Goal: Task Accomplishment & Management: Complete application form

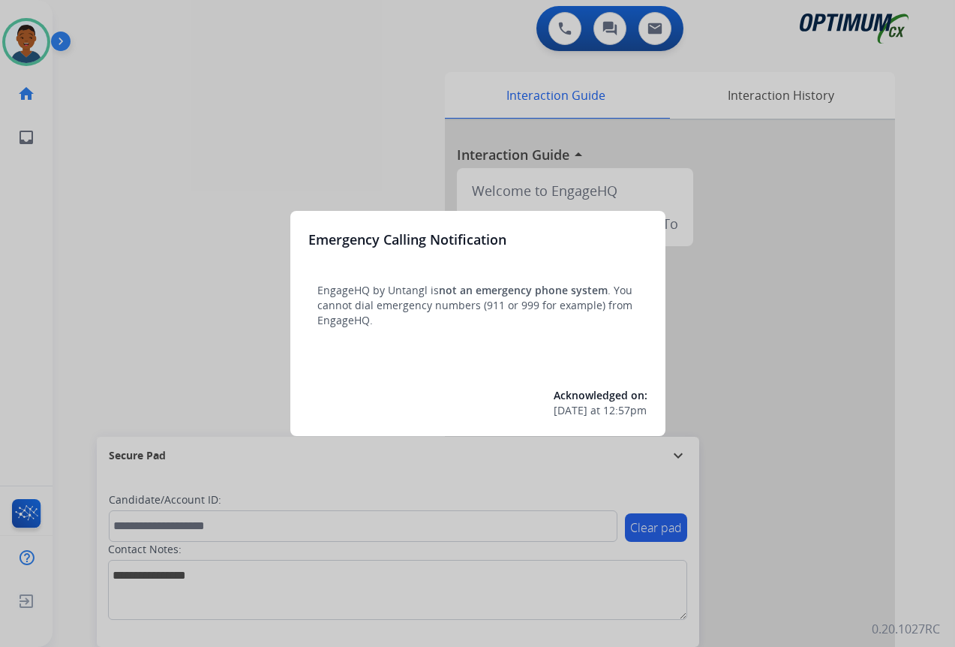
click at [750, 560] on div at bounding box center [477, 323] width 955 height 647
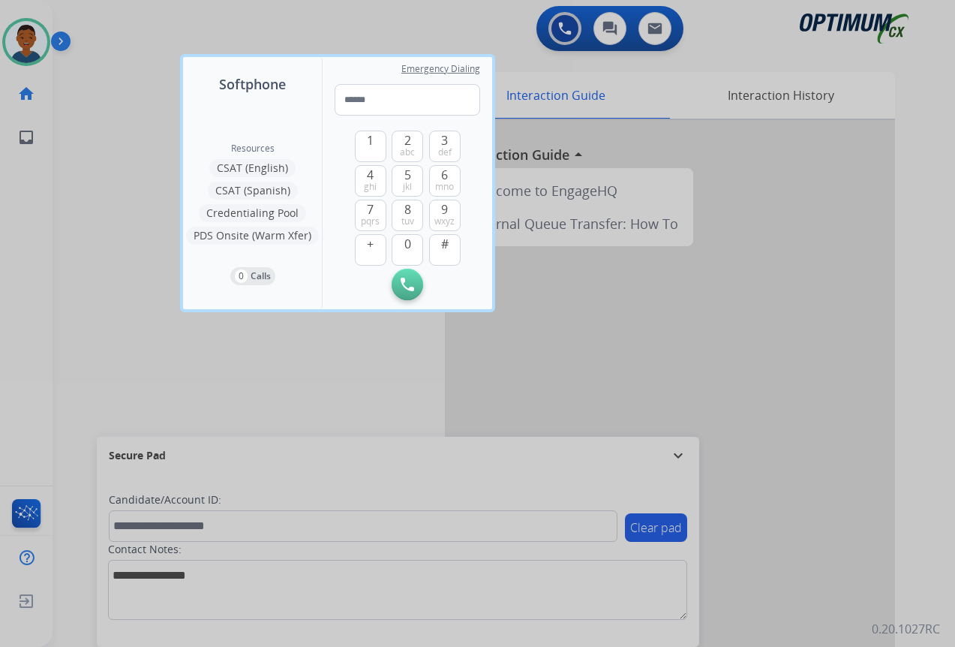
click at [750, 561] on div at bounding box center [477, 323] width 955 height 647
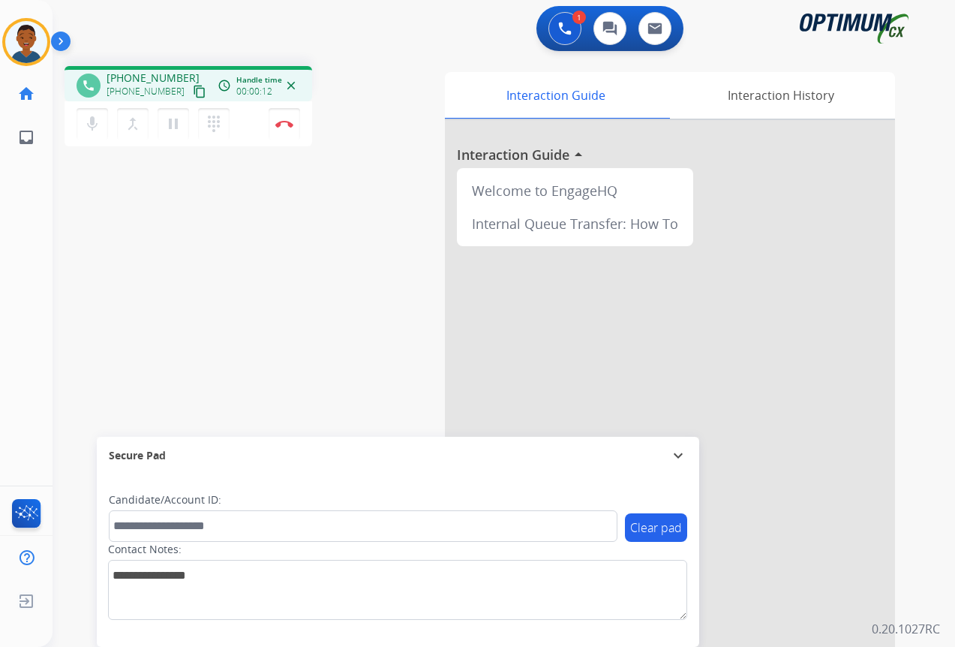
click at [193, 95] on mat-icon "content_copy" at bounding box center [200, 92] width 14 height 14
click at [280, 125] on img at bounding box center [284, 124] width 18 height 8
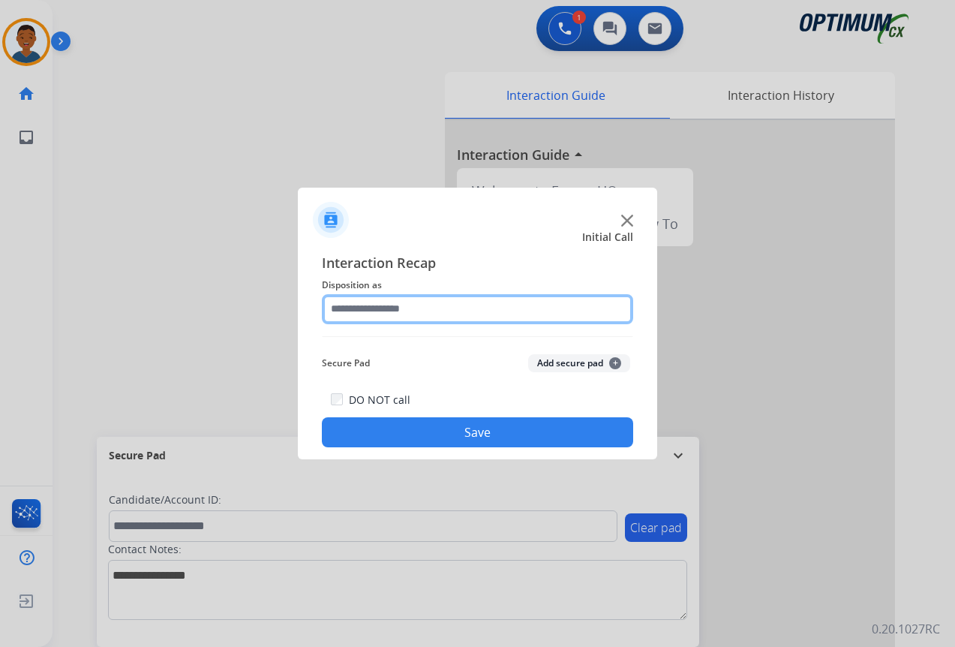
drag, startPoint x: 334, startPoint y: 314, endPoint x: 340, endPoint y: 308, distance: 8.5
click at [340, 308] on input "text" at bounding box center [477, 309] width 311 height 30
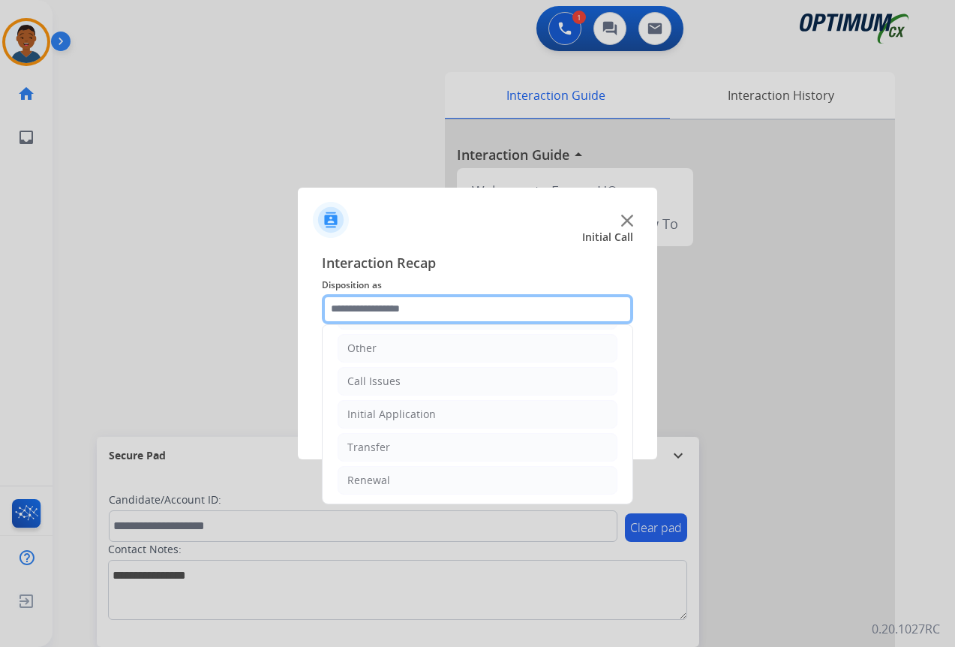
scroll to position [102, 0]
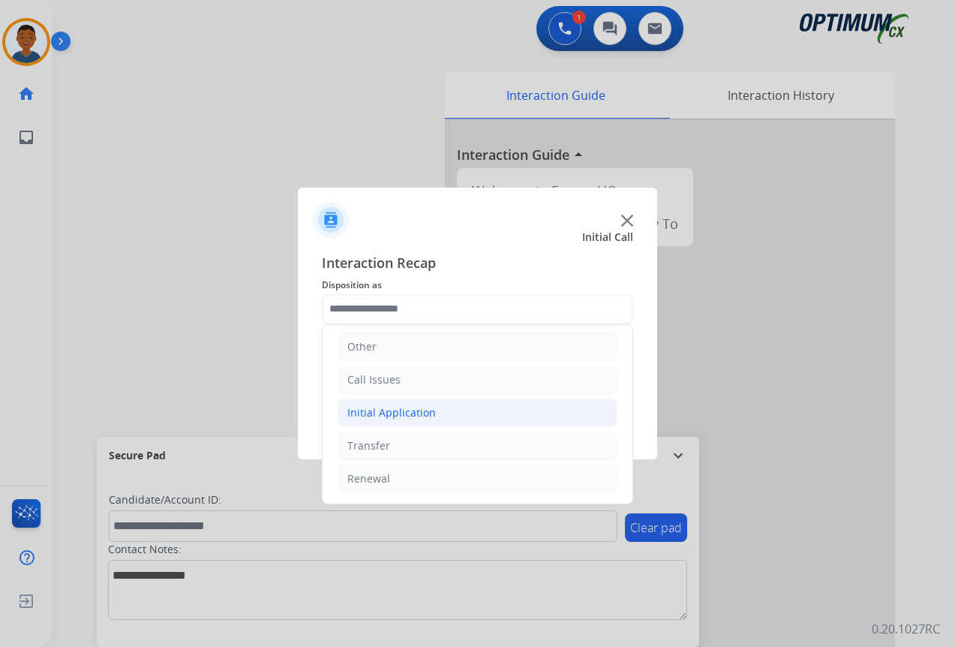
click at [368, 407] on div "Initial Application" at bounding box center [391, 412] width 89 height 15
click at [414, 446] on div "Credential Resend (Initial application)" at bounding box center [472, 445] width 190 height 15
type input "**********"
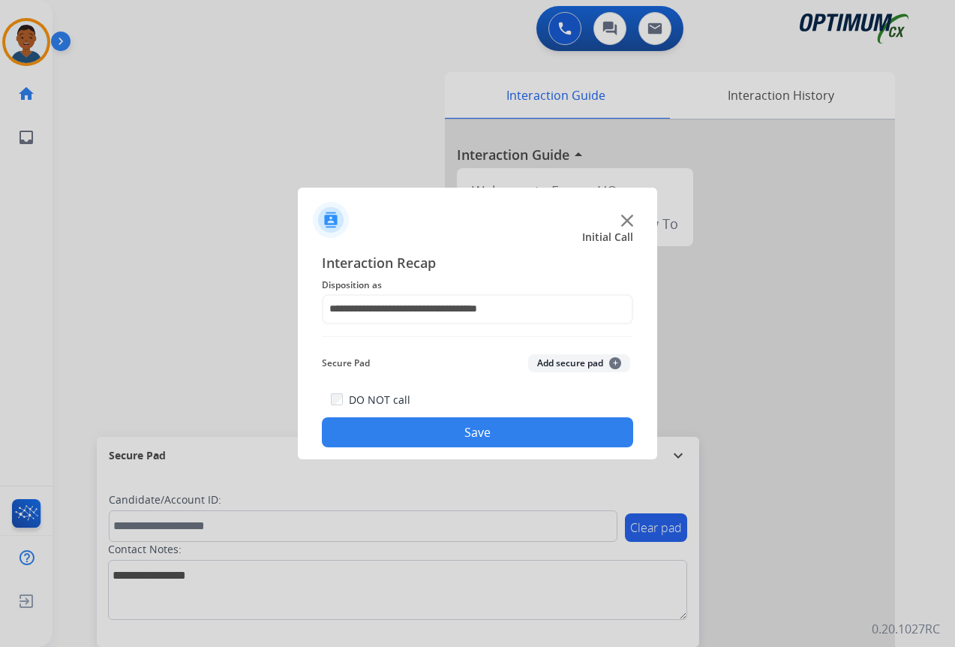
click at [419, 434] on button "Save" at bounding box center [477, 432] width 311 height 30
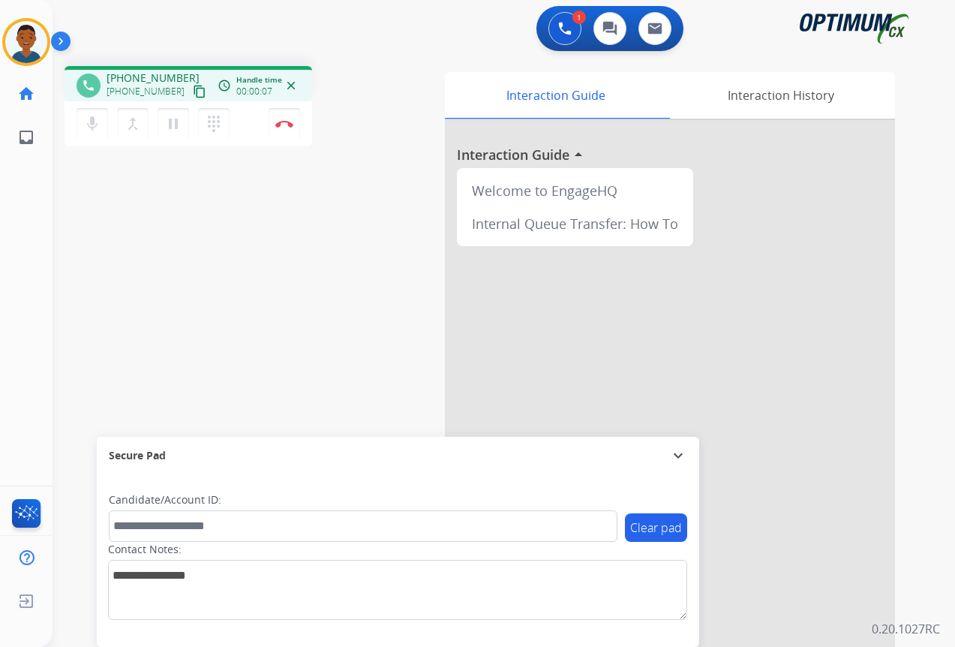
click at [193, 93] on mat-icon "content_copy" at bounding box center [200, 92] width 14 height 14
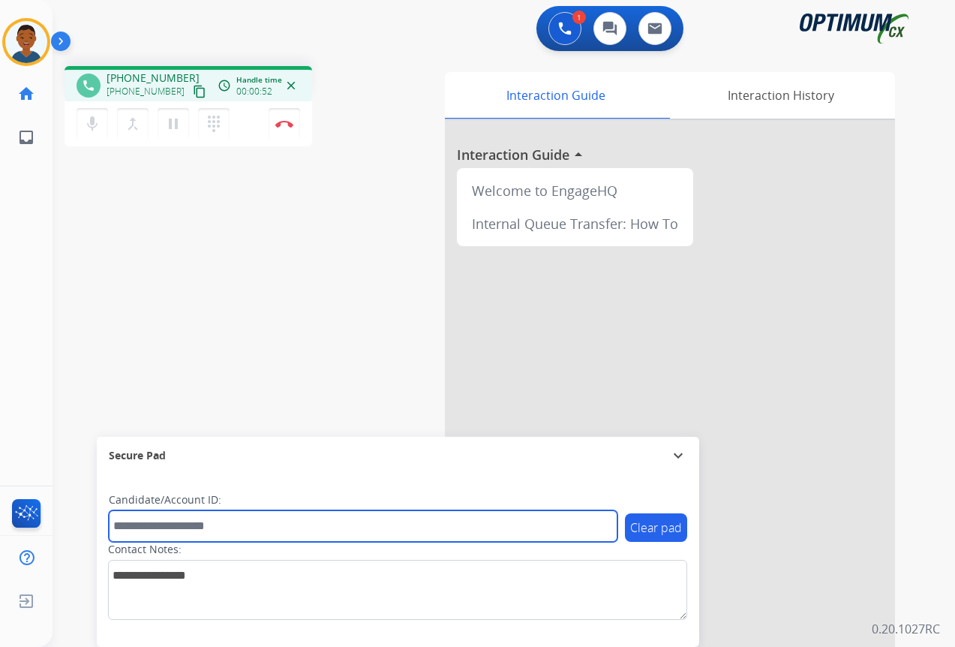
click at [142, 521] on input "text" at bounding box center [363, 526] width 509 height 32
paste input "*******"
type input "*******"
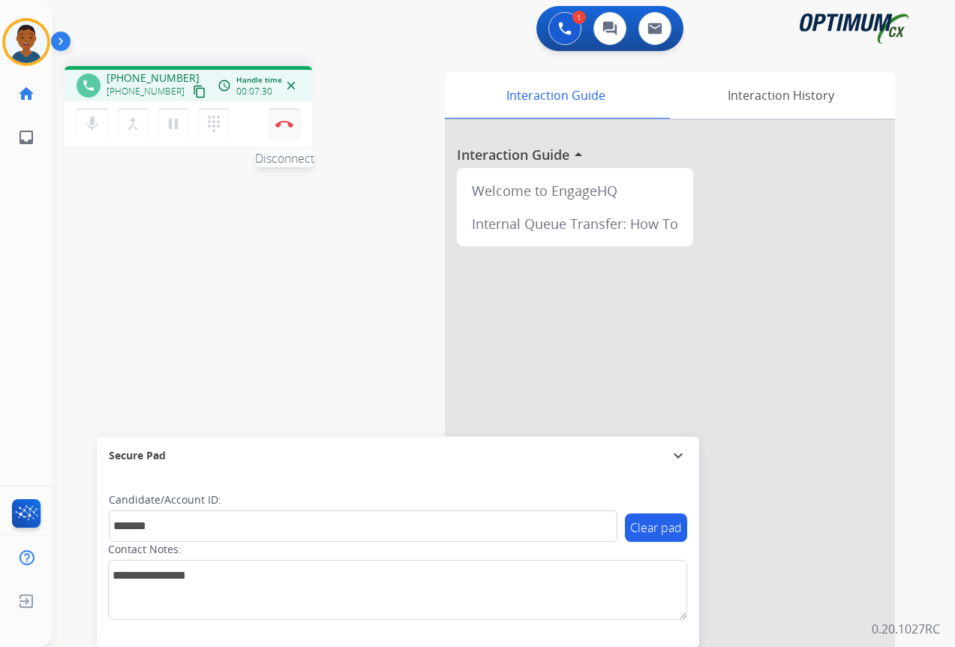
click at [284, 127] on img at bounding box center [284, 124] width 18 height 8
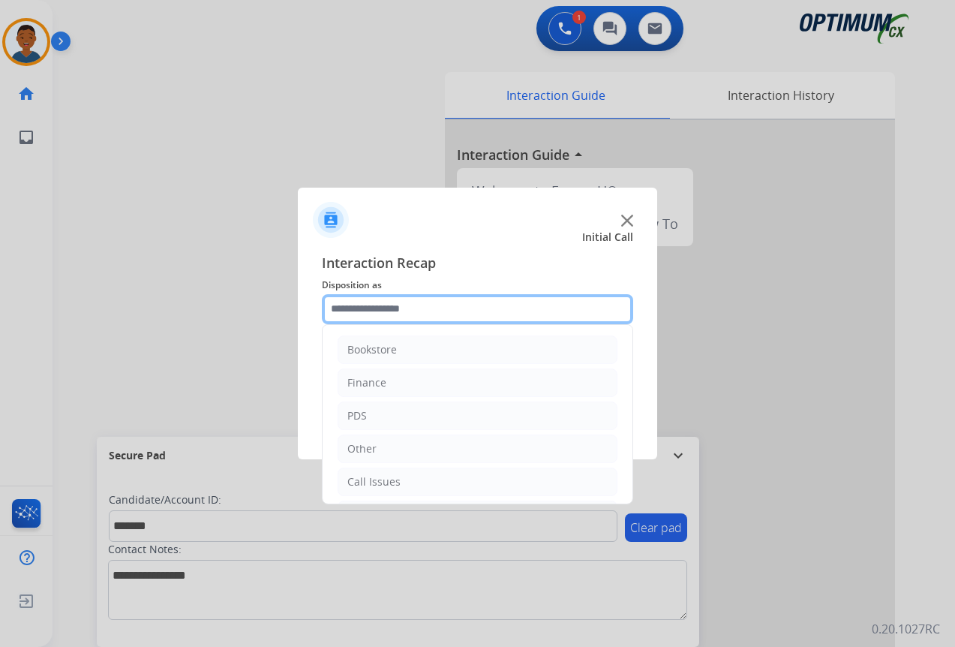
click at [353, 308] on input "text" at bounding box center [477, 309] width 311 height 30
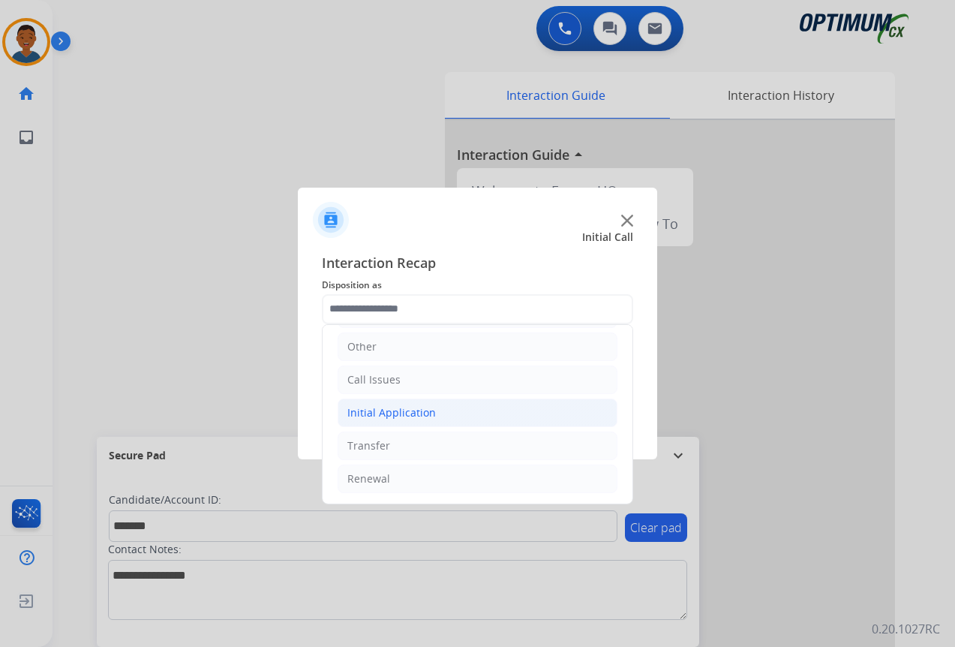
click at [368, 410] on div "Initial Application" at bounding box center [391, 412] width 89 height 15
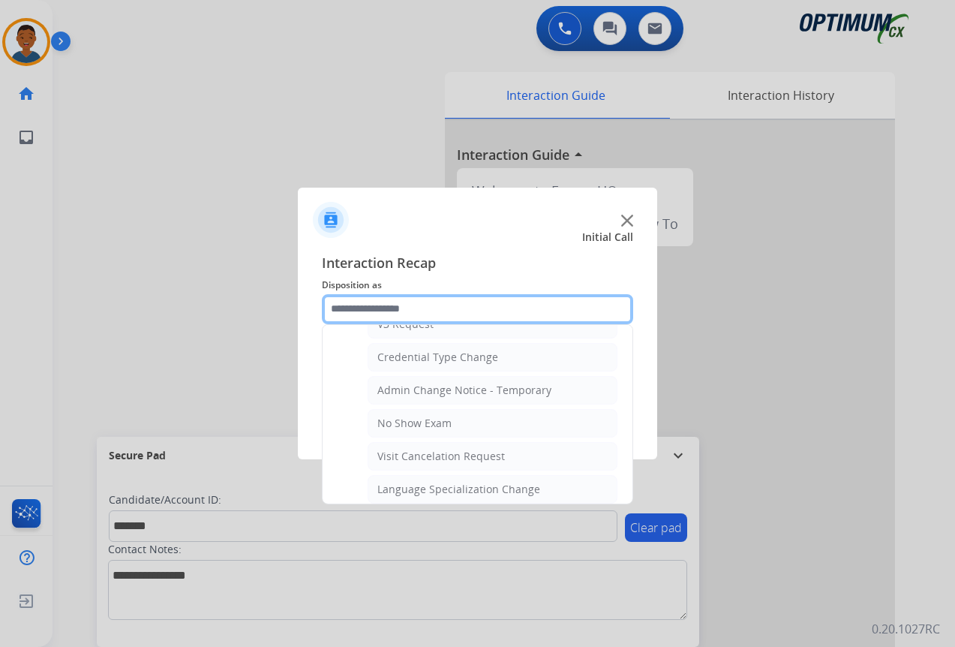
scroll to position [627, 0]
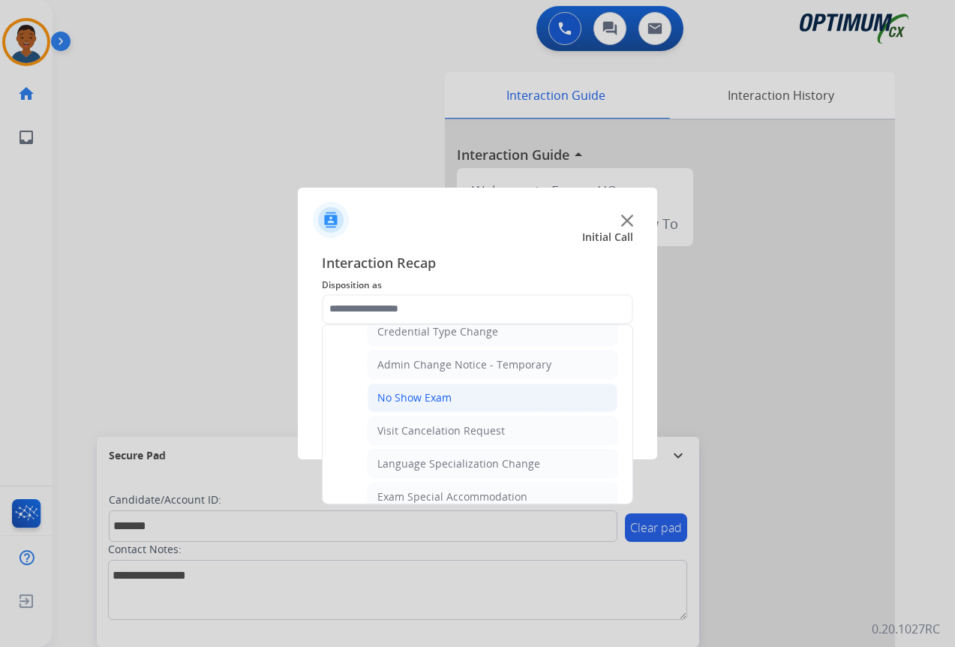
click at [386, 399] on div "No Show Exam" at bounding box center [414, 397] width 74 height 15
type input "**********"
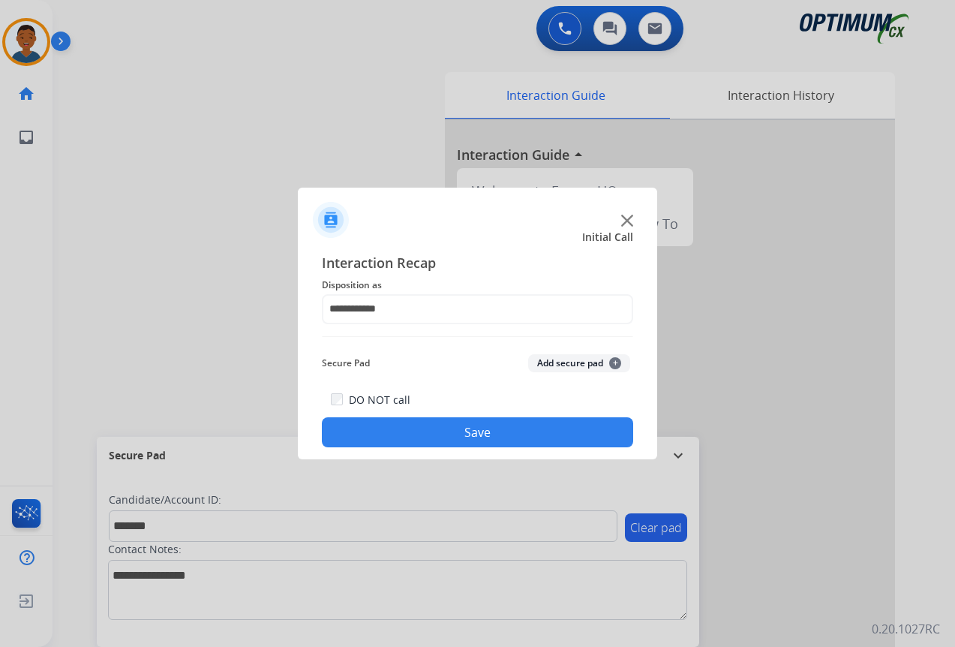
click at [571, 361] on button "Add secure pad +" at bounding box center [579, 363] width 102 height 18
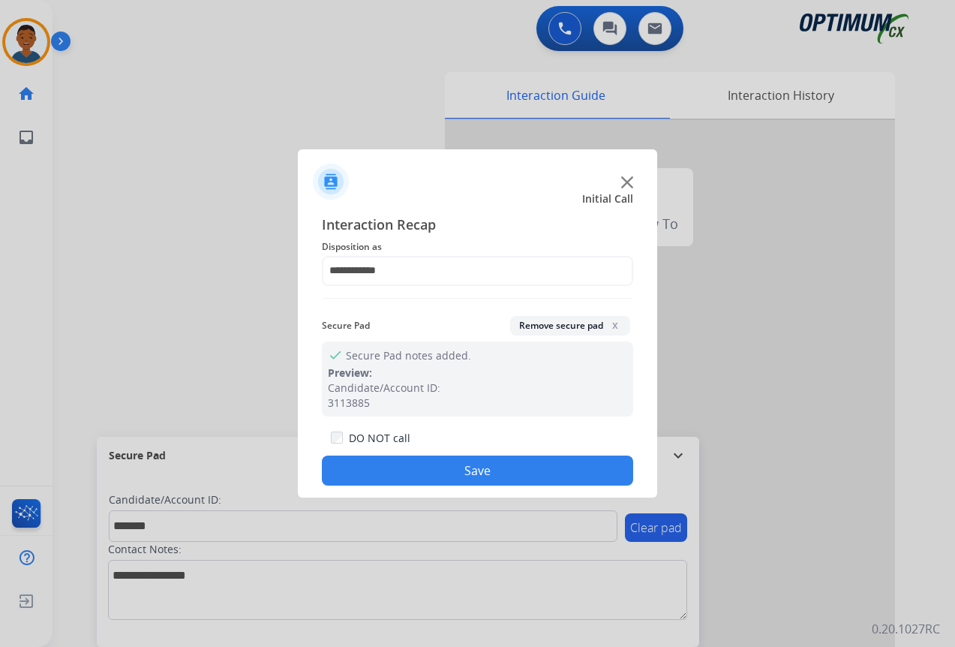
click at [487, 472] on button "Save" at bounding box center [477, 470] width 311 height 30
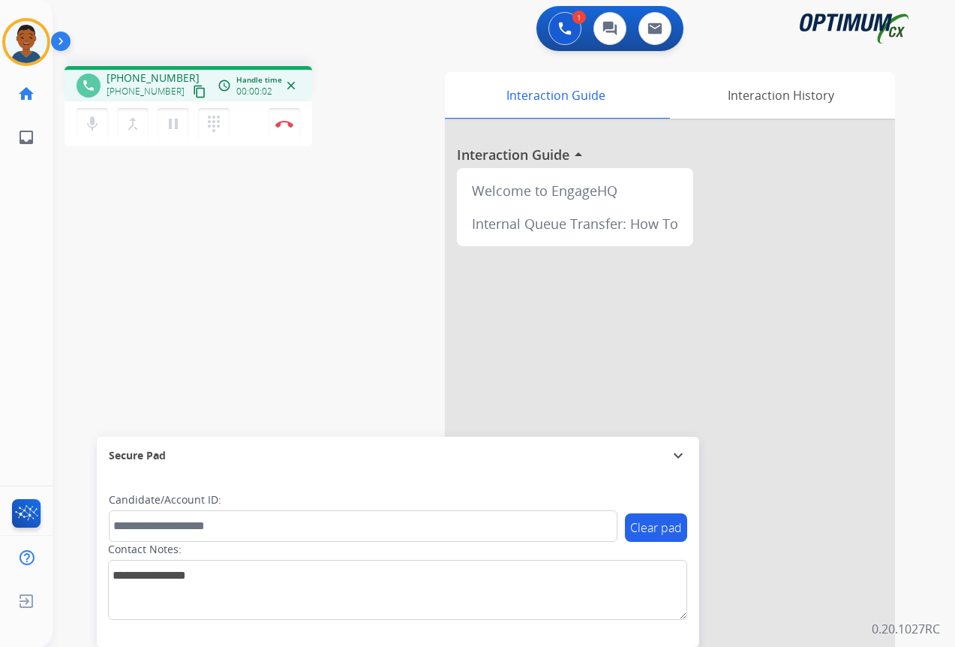
click at [193, 90] on mat-icon "content_copy" at bounding box center [200, 92] width 14 height 14
click at [285, 129] on button "Disconnect" at bounding box center [285, 124] width 32 height 32
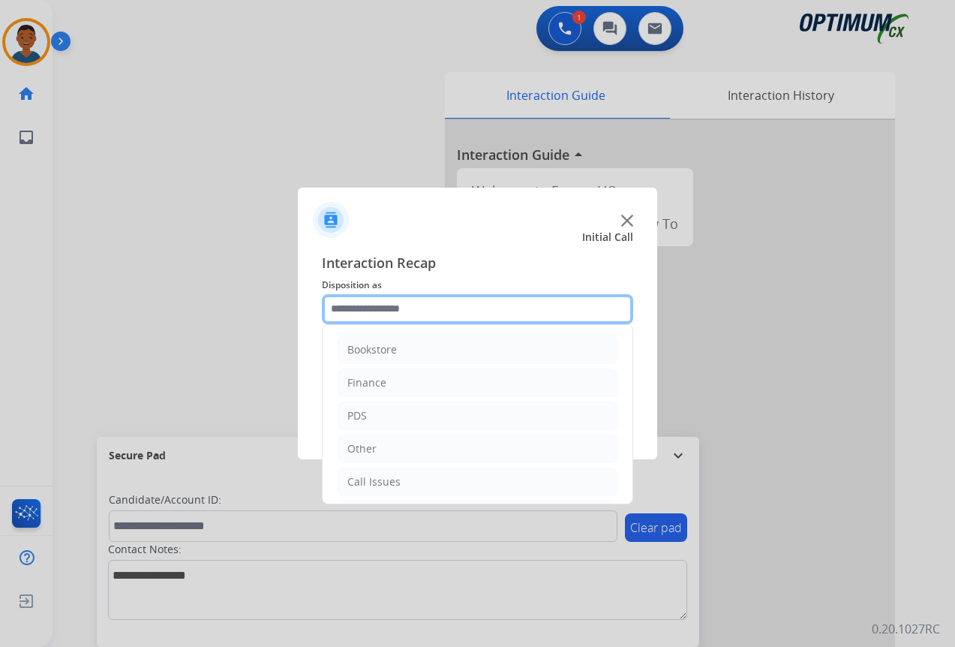
click at [361, 310] on input "text" at bounding box center [477, 309] width 311 height 30
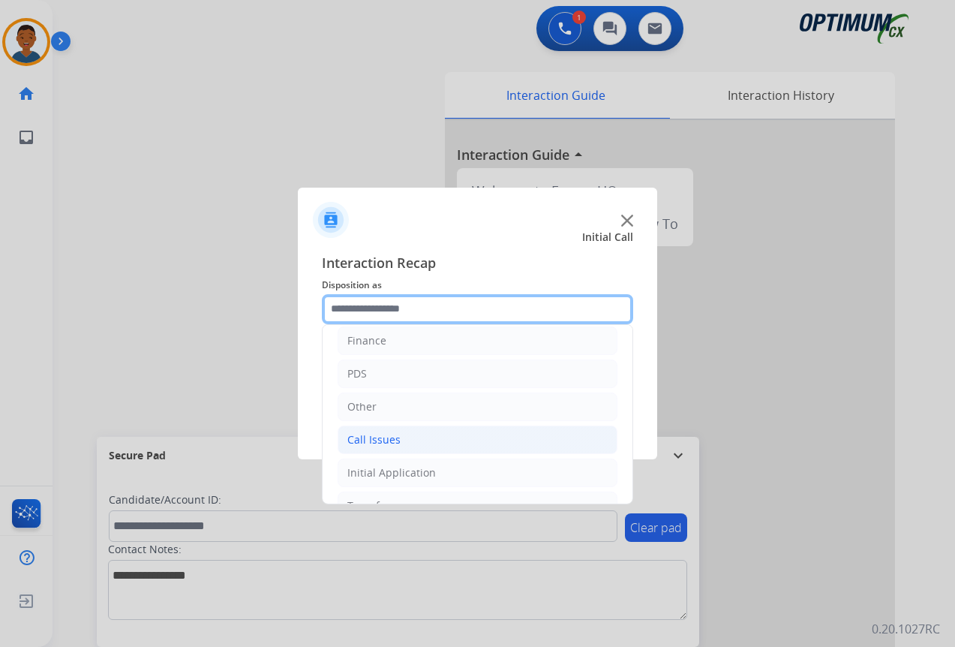
scroll to position [102, 0]
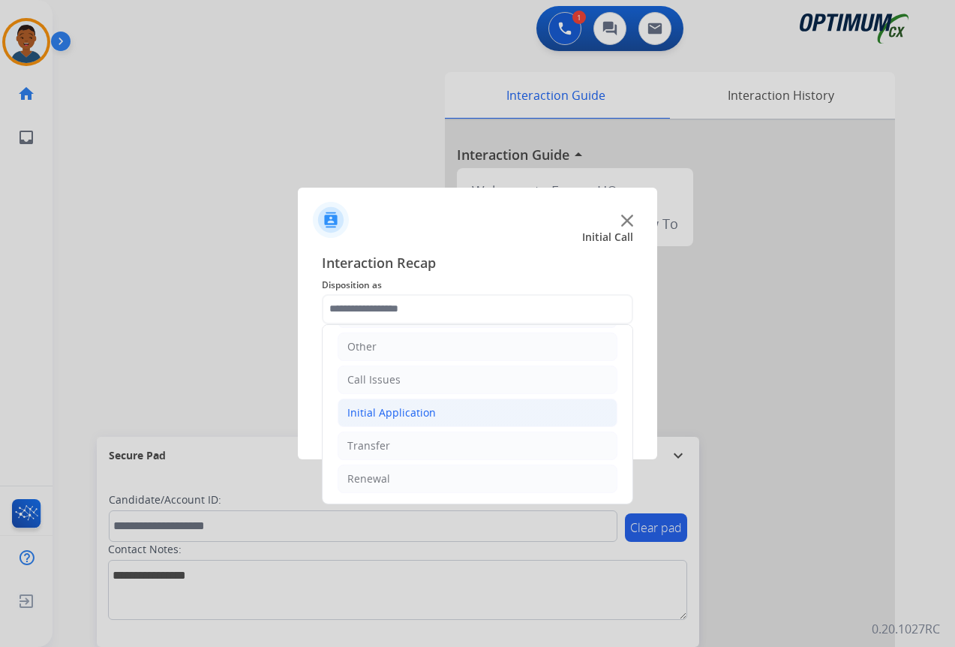
click at [368, 412] on div "Initial Application" at bounding box center [391, 412] width 89 height 15
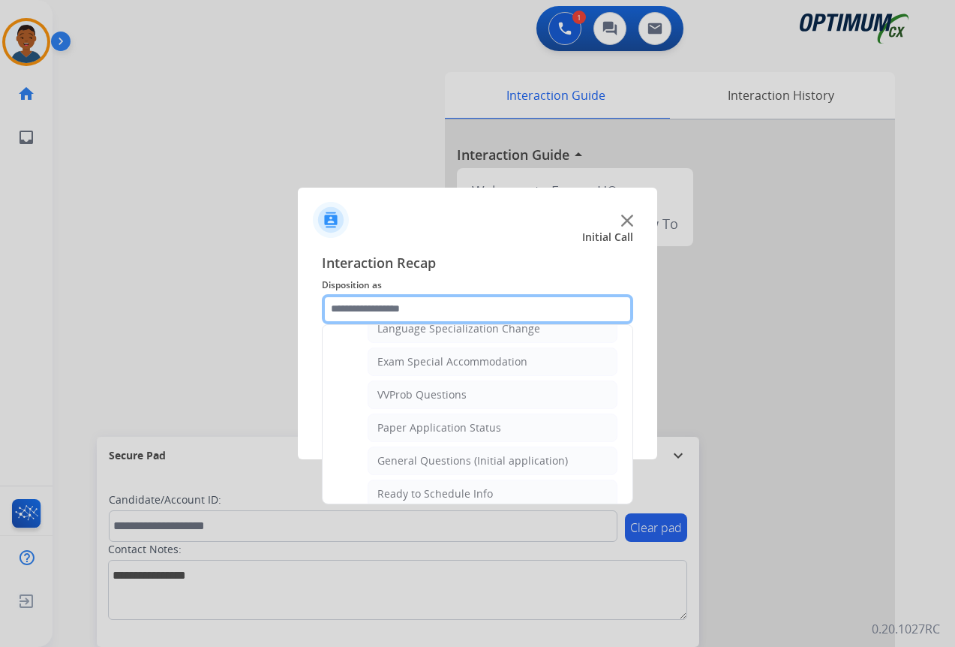
scroll to position [777, 0]
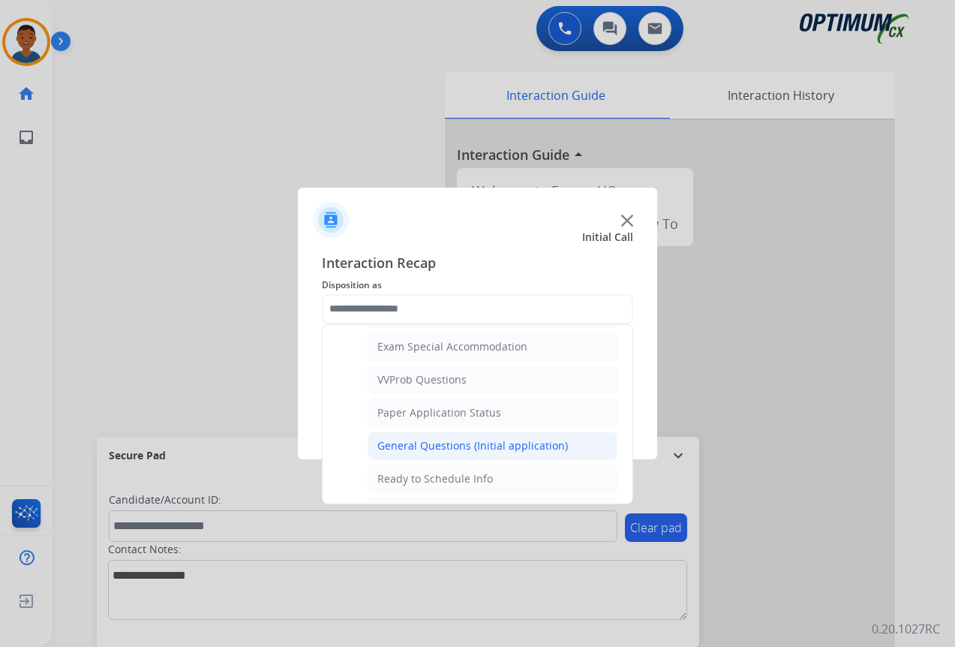
click at [388, 439] on div "General Questions (Initial application)" at bounding box center [472, 445] width 191 height 15
type input "**********"
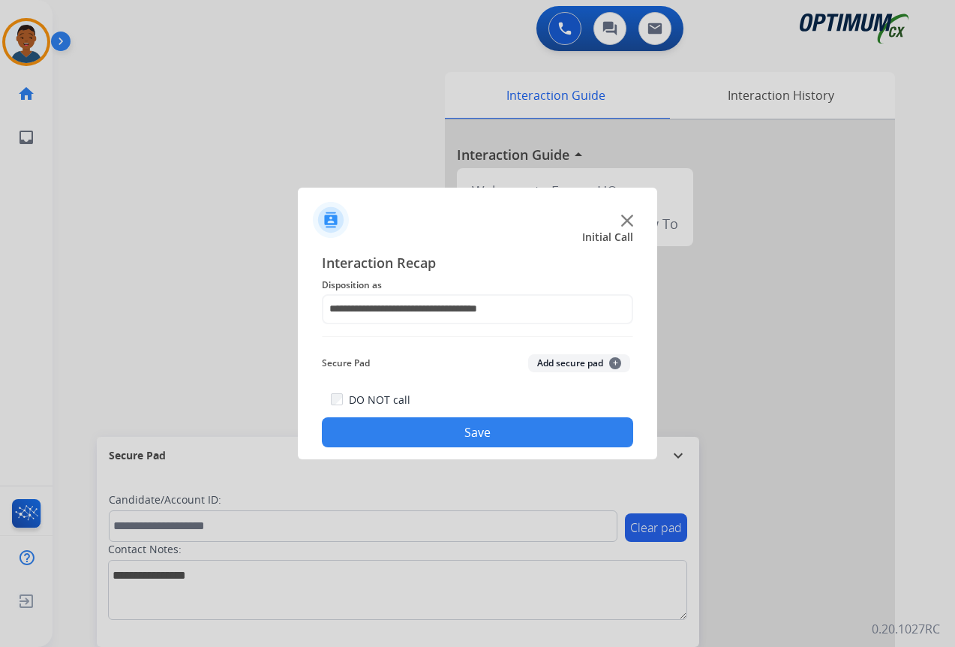
click at [474, 428] on button "Save" at bounding box center [477, 432] width 311 height 30
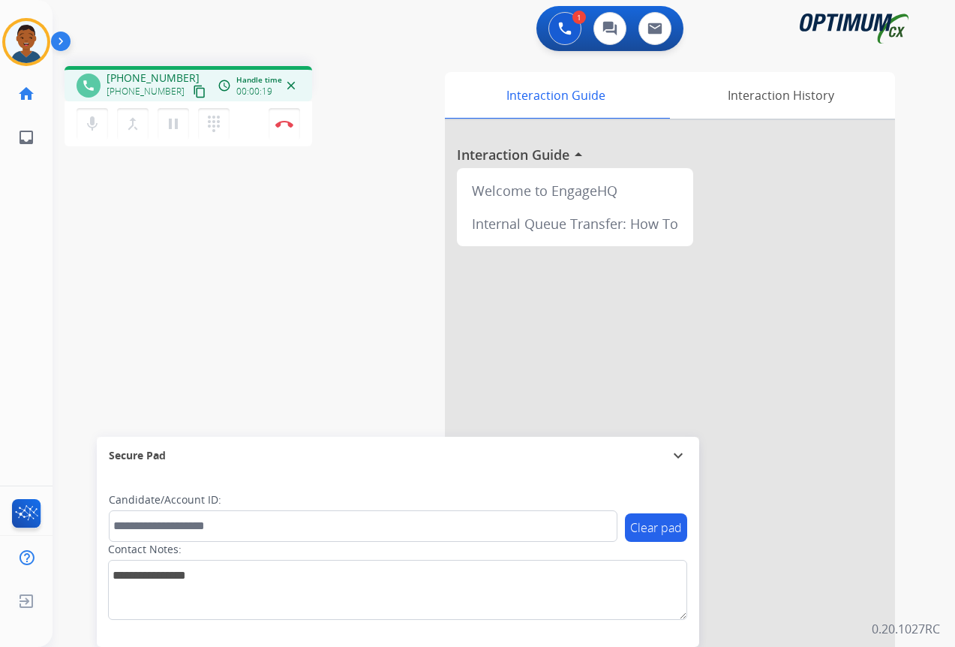
click at [193, 91] on mat-icon "content_copy" at bounding box center [200, 92] width 14 height 14
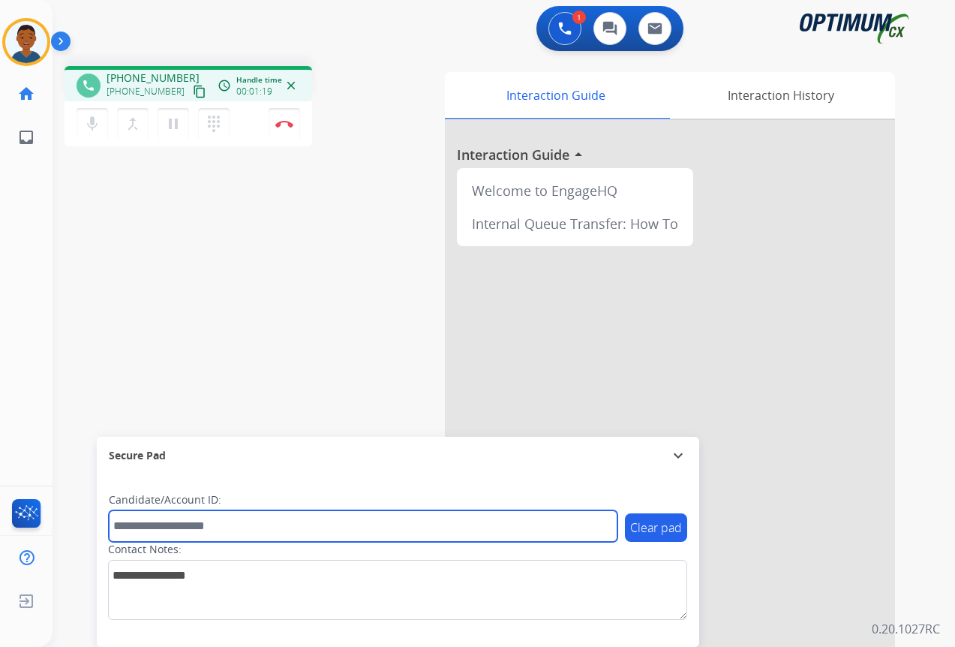
click at [164, 527] on input "text" at bounding box center [363, 526] width 509 height 32
paste input "*********"
type input "*********"
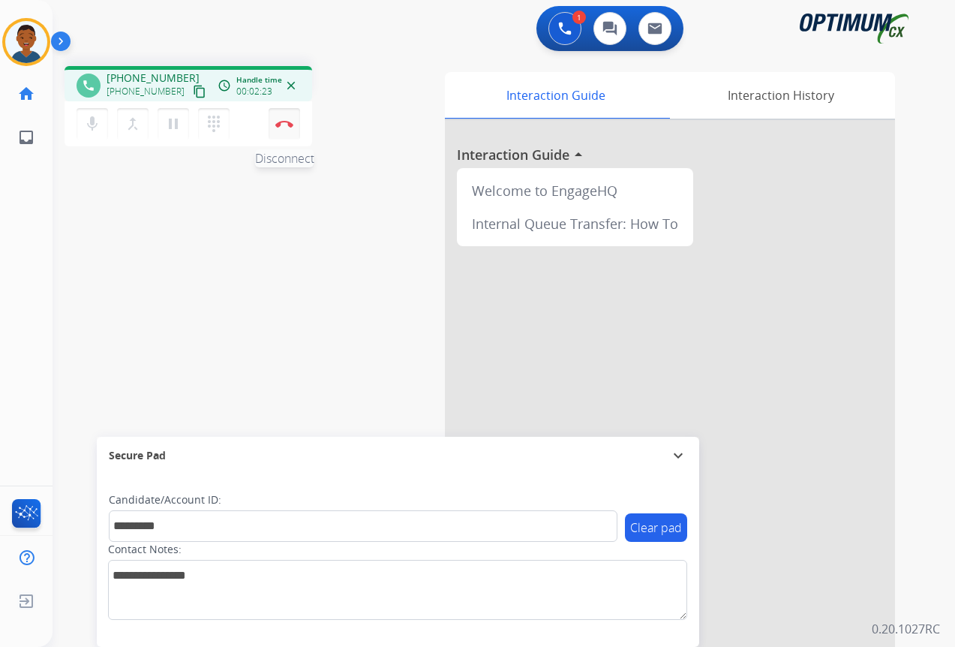
click at [283, 129] on button "Disconnect" at bounding box center [285, 124] width 32 height 32
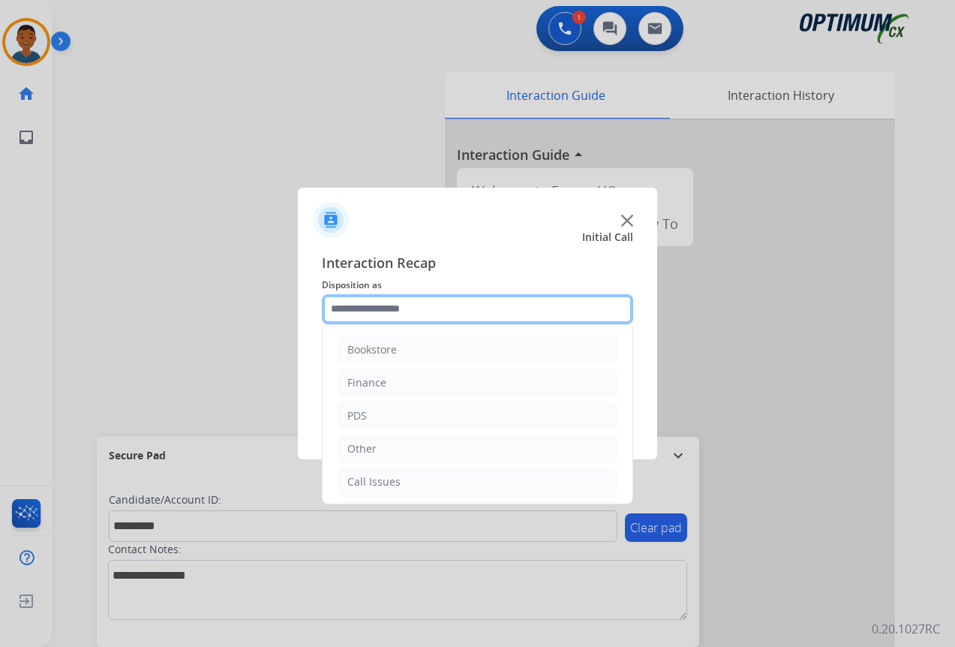
click at [364, 310] on input "text" at bounding box center [477, 309] width 311 height 30
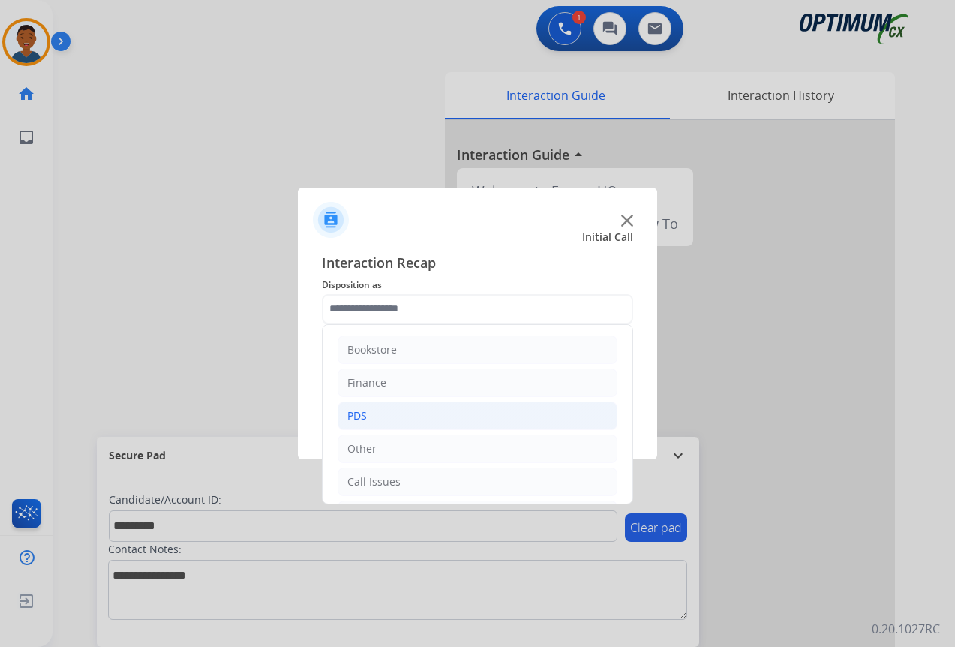
click at [359, 416] on div "PDS" at bounding box center [357, 415] width 20 height 15
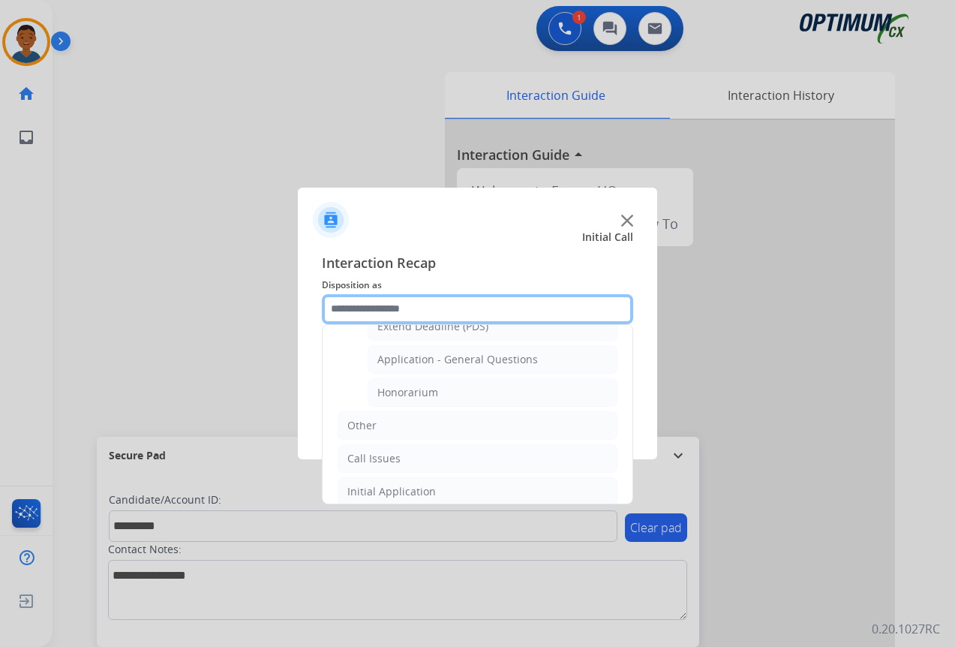
scroll to position [450, 0]
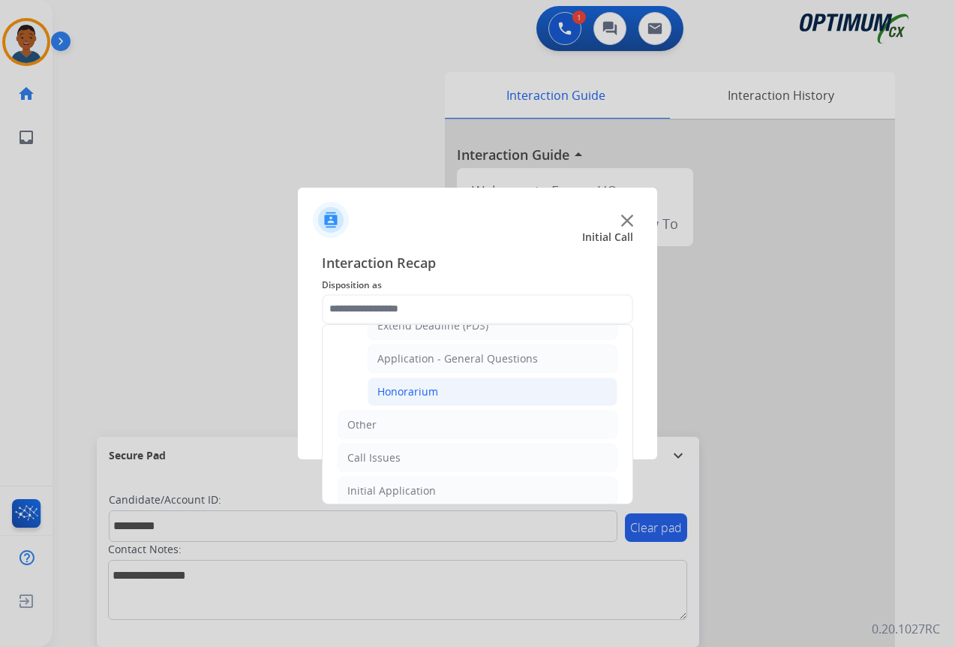
click at [395, 390] on div "Honorarium" at bounding box center [407, 391] width 61 height 15
type input "**********"
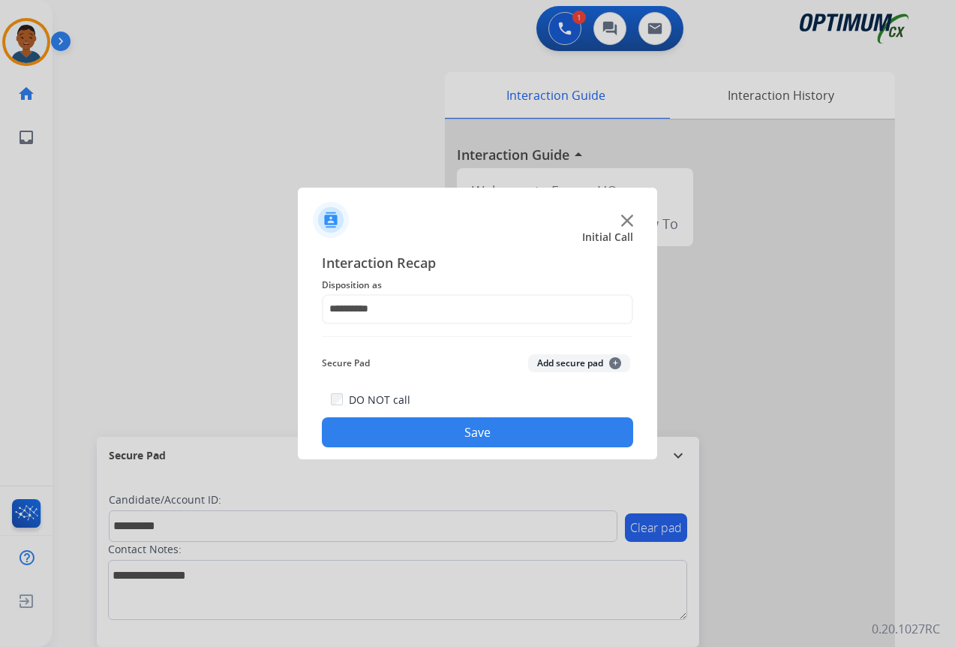
click at [549, 362] on button "Add secure pad +" at bounding box center [579, 363] width 102 height 18
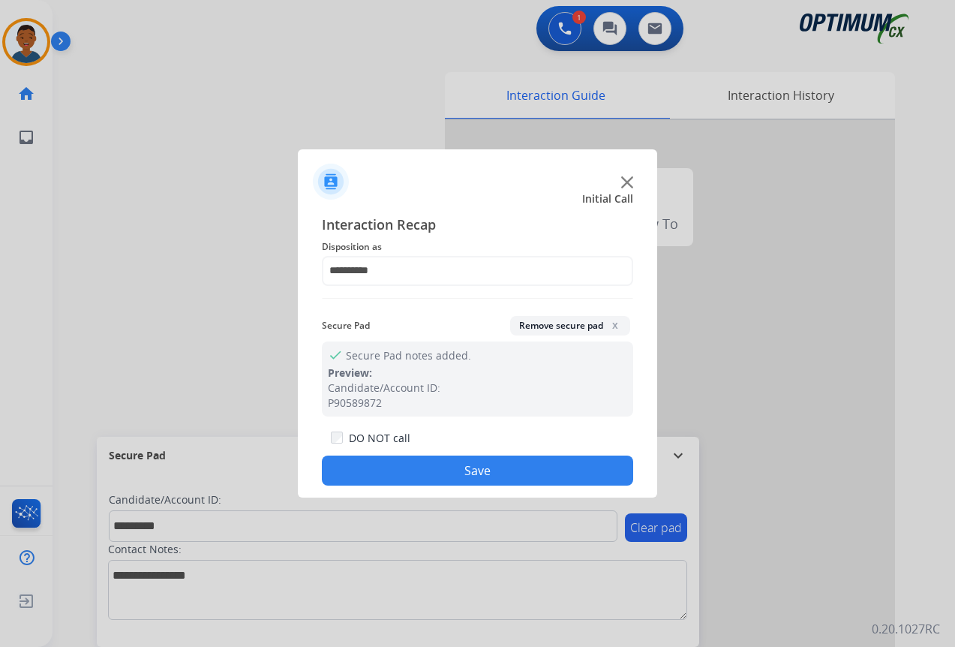
click at [506, 469] on button "Save" at bounding box center [477, 470] width 311 height 30
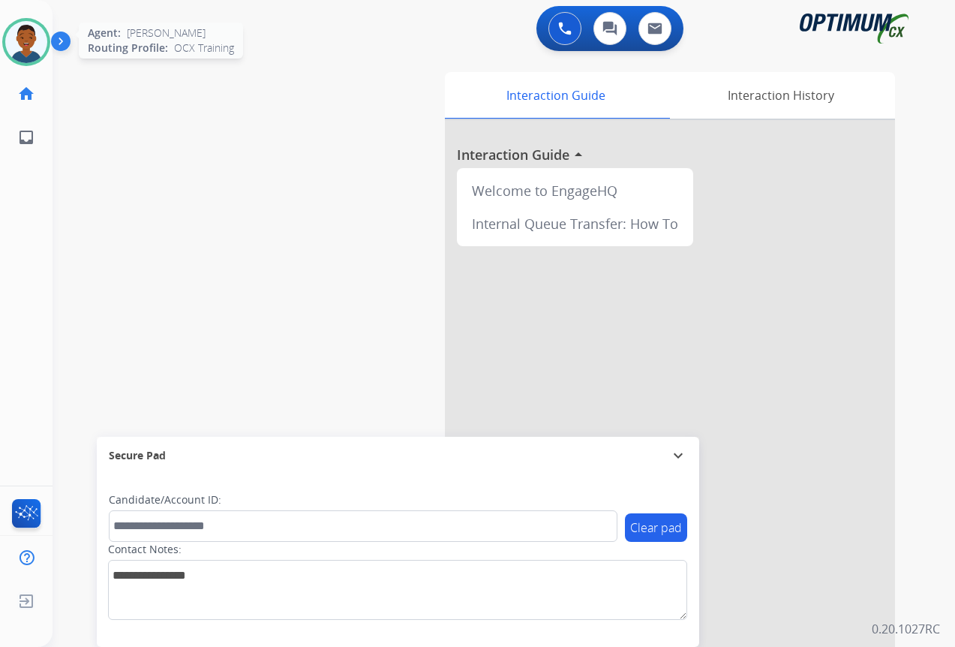
click at [28, 47] on img at bounding box center [26, 42] width 42 height 42
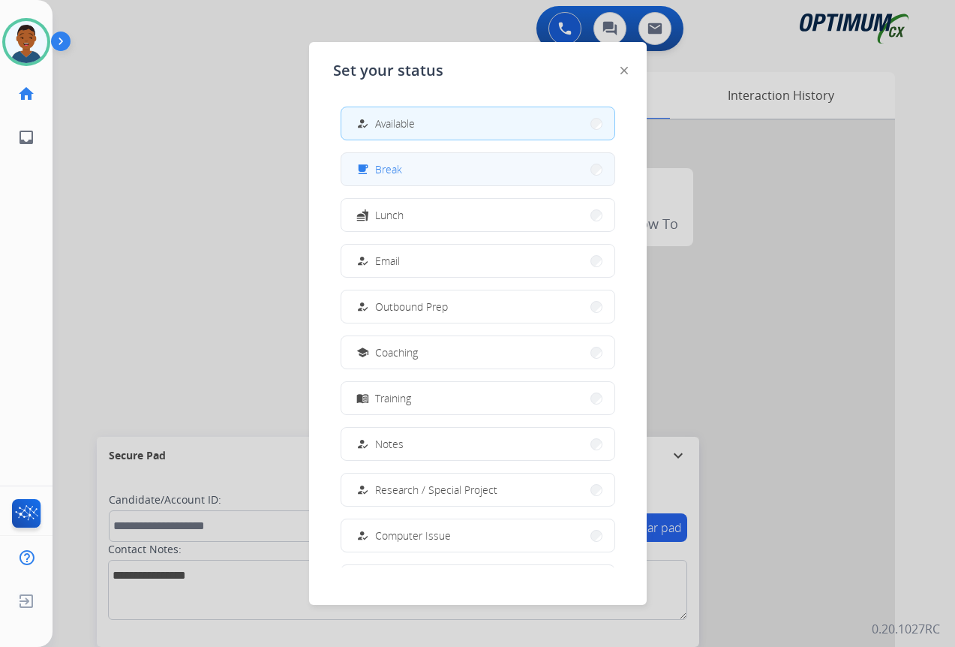
click at [392, 174] on span "Break" at bounding box center [388, 169] width 27 height 16
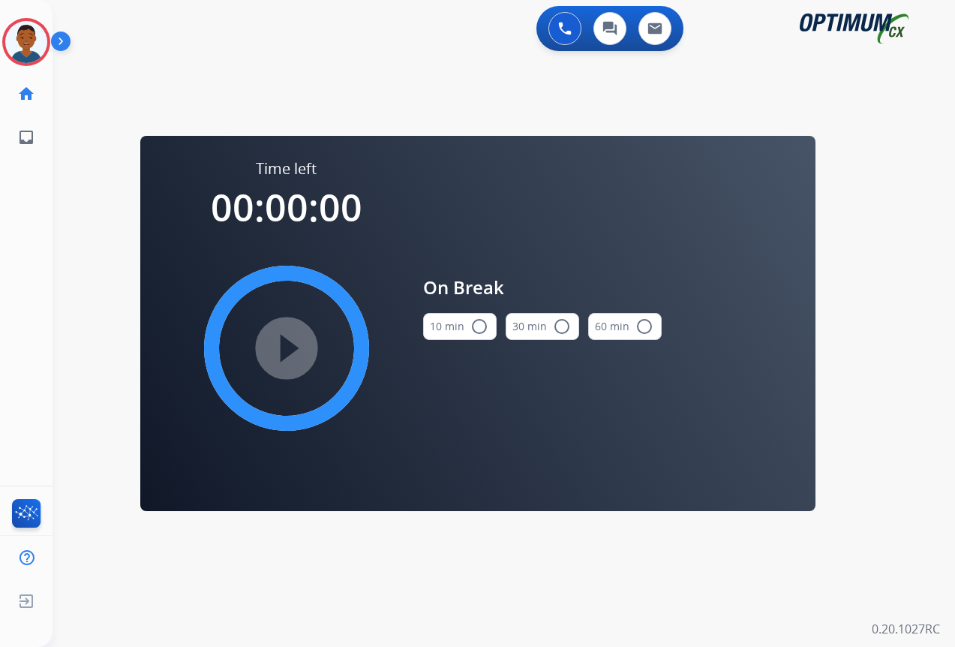
click at [481, 324] on mat-icon "radio_button_unchecked" at bounding box center [479, 326] width 18 height 18
click at [285, 343] on mat-icon "play_circle_filled" at bounding box center [287, 348] width 18 height 18
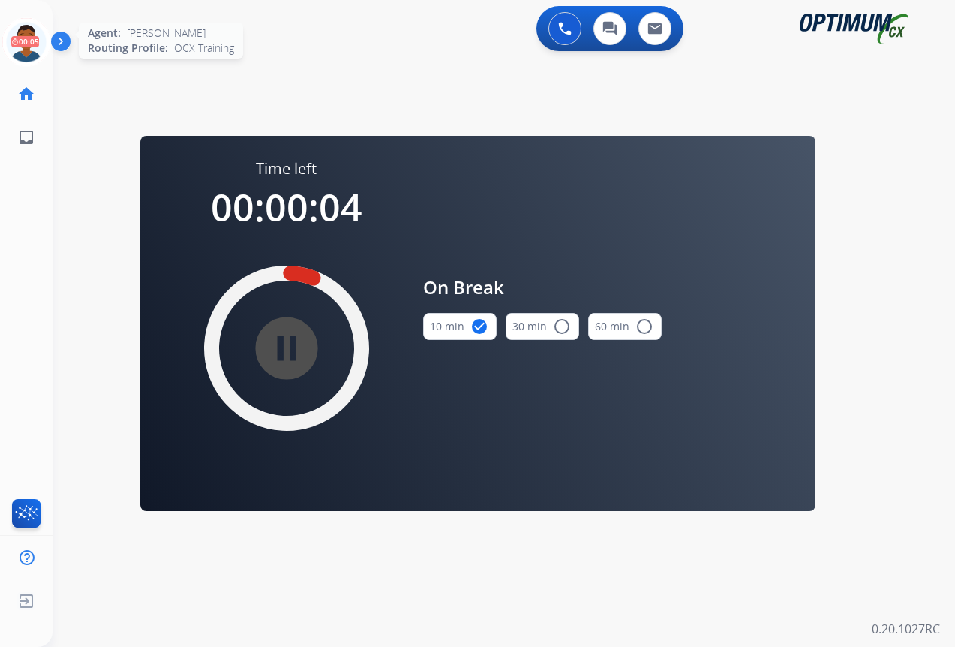
click at [31, 44] on icon at bounding box center [26, 42] width 49 height 49
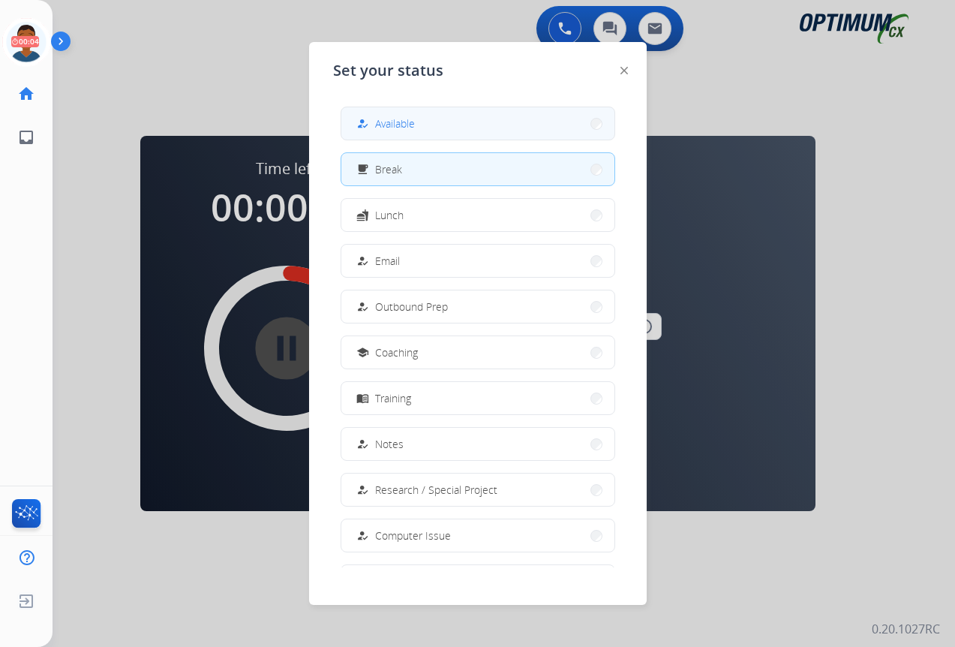
click at [375, 121] on div "how_to_reg Available" at bounding box center [384, 124] width 62 height 18
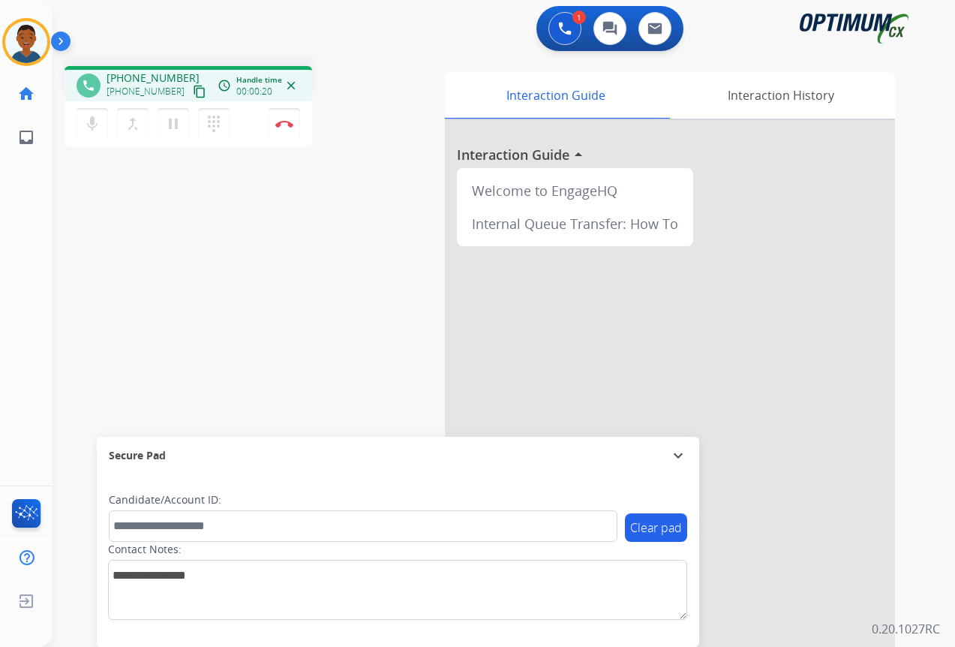
click at [193, 93] on mat-icon "content_copy" at bounding box center [200, 92] width 14 height 14
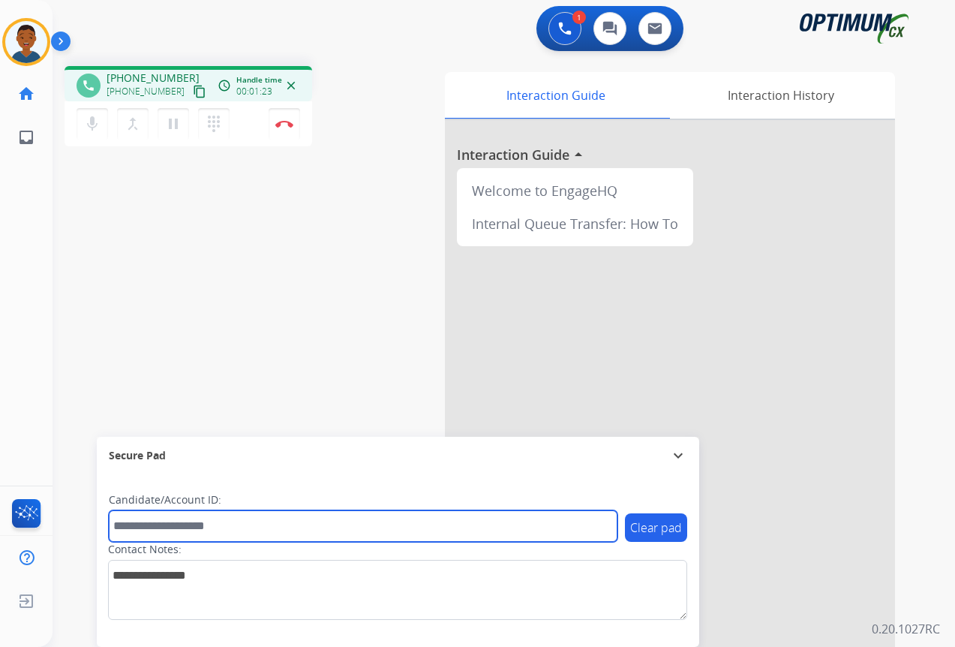
click at [176, 526] on input "text" at bounding box center [363, 526] width 509 height 32
paste input "*******"
type input "*******"
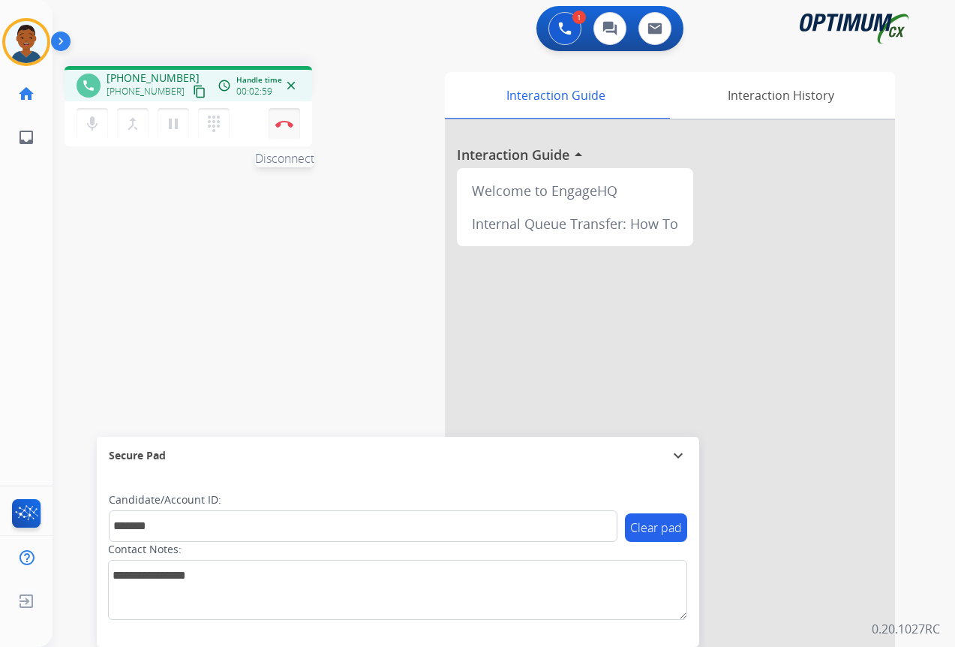
click at [281, 130] on button "Disconnect" at bounding box center [285, 124] width 32 height 32
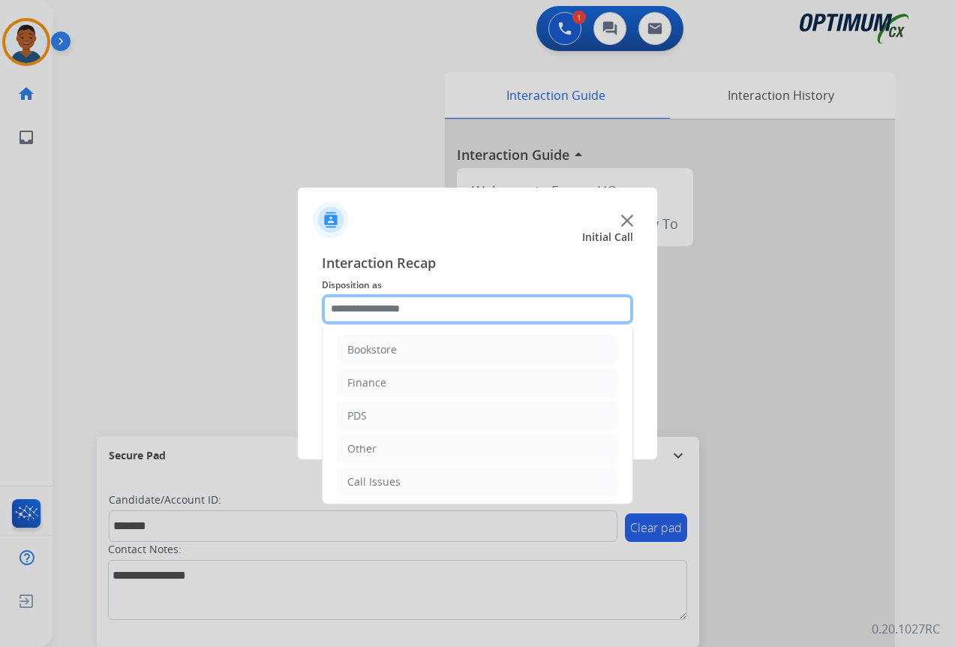
click at [345, 306] on input "text" at bounding box center [477, 309] width 311 height 30
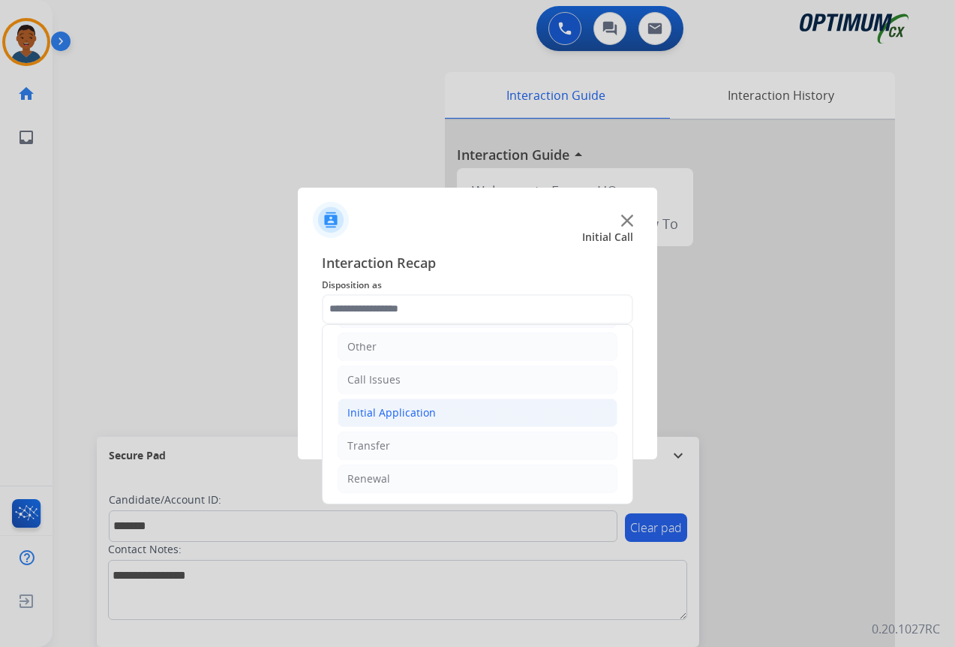
click at [362, 411] on div "Initial Application" at bounding box center [391, 412] width 89 height 15
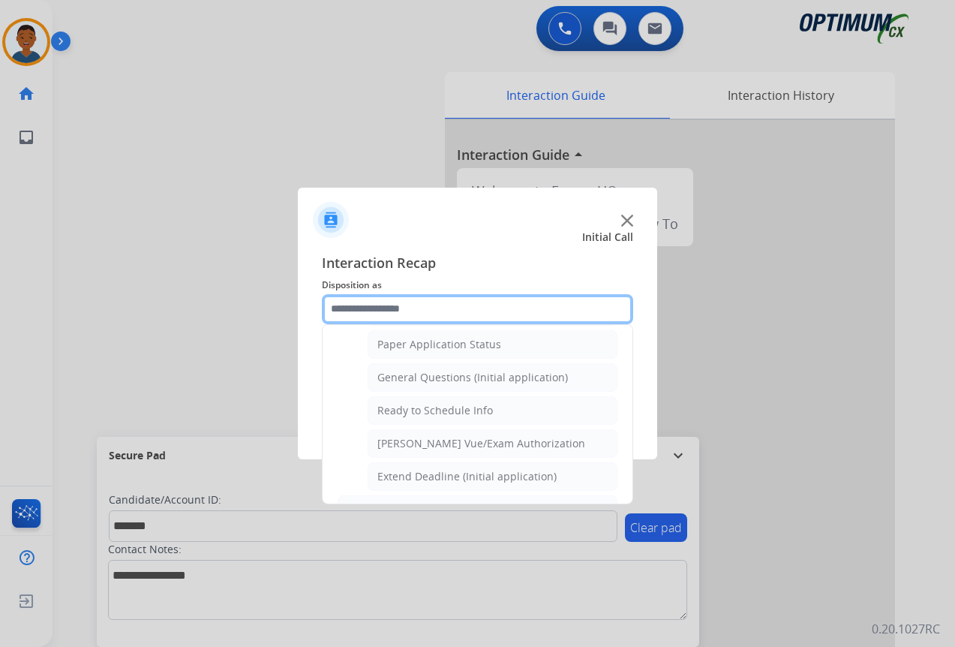
scroll to position [852, 0]
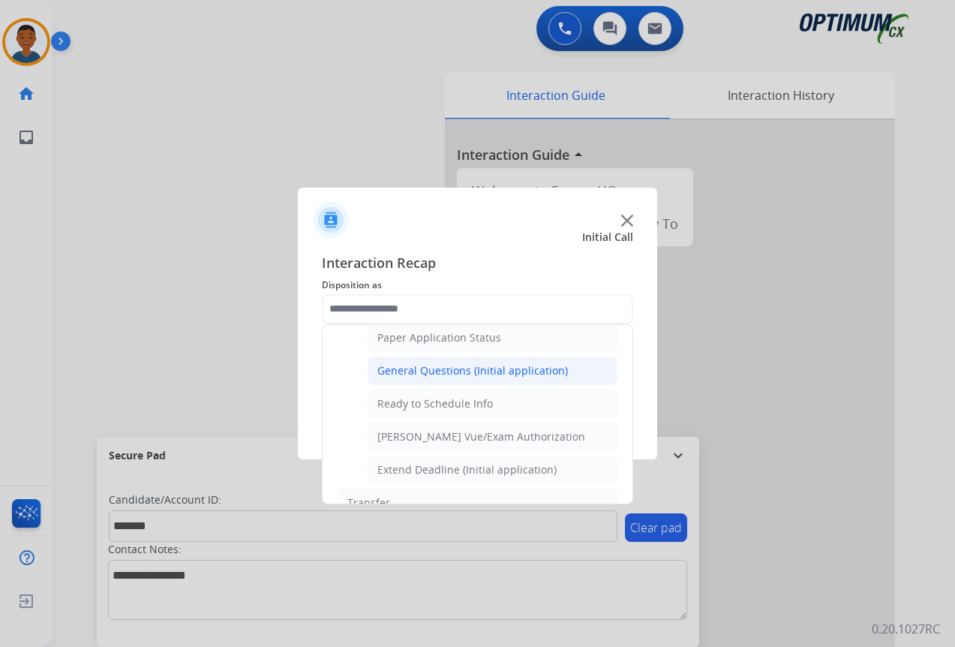
click at [399, 368] on div "General Questions (Initial application)" at bounding box center [472, 370] width 191 height 15
type input "**********"
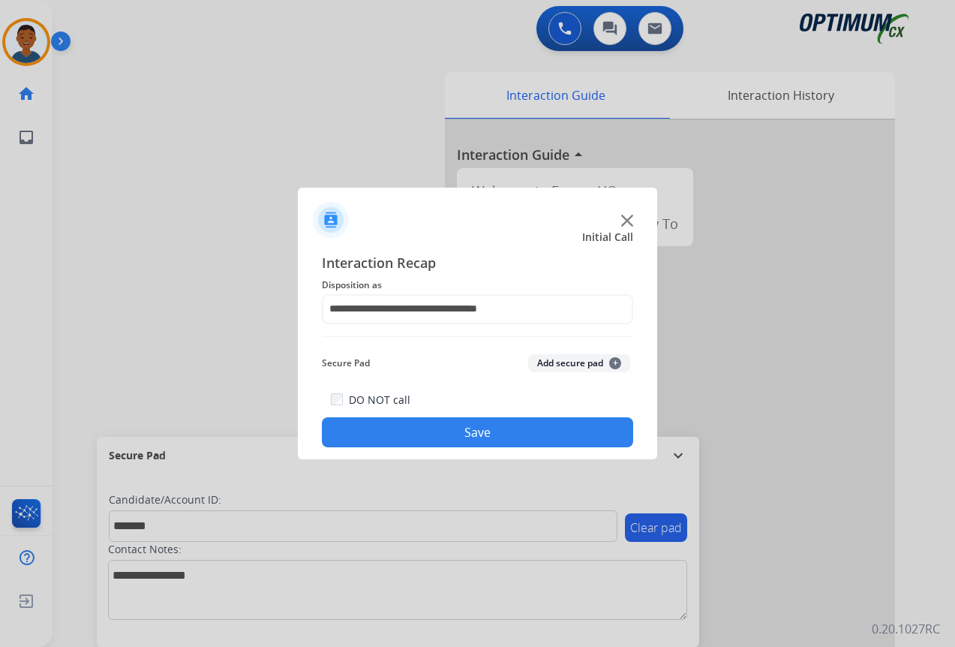
click at [569, 367] on button "Add secure pad +" at bounding box center [579, 363] width 102 height 18
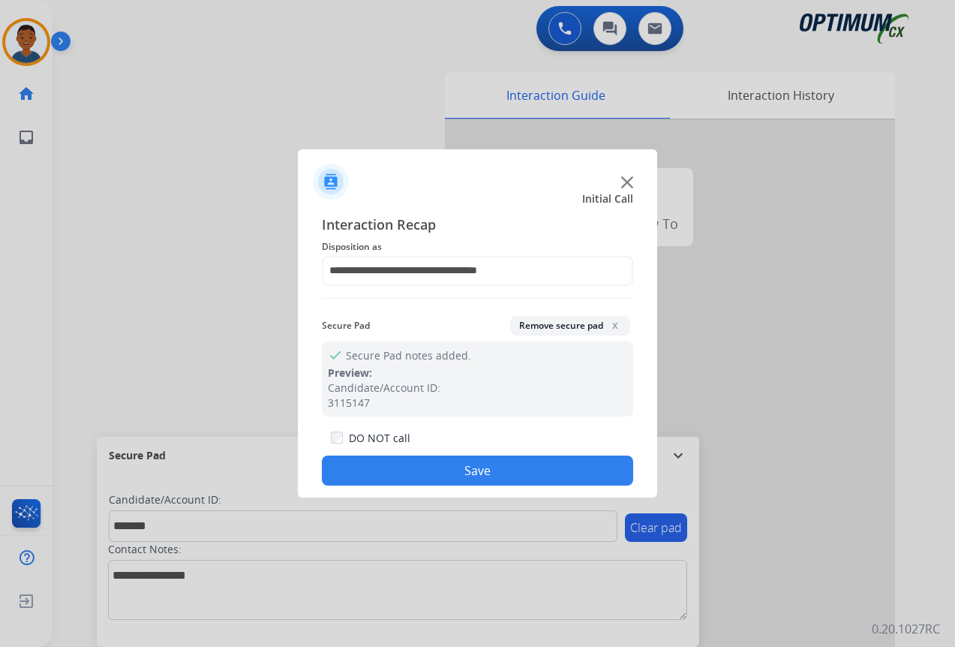
click at [512, 460] on button "Save" at bounding box center [477, 470] width 311 height 30
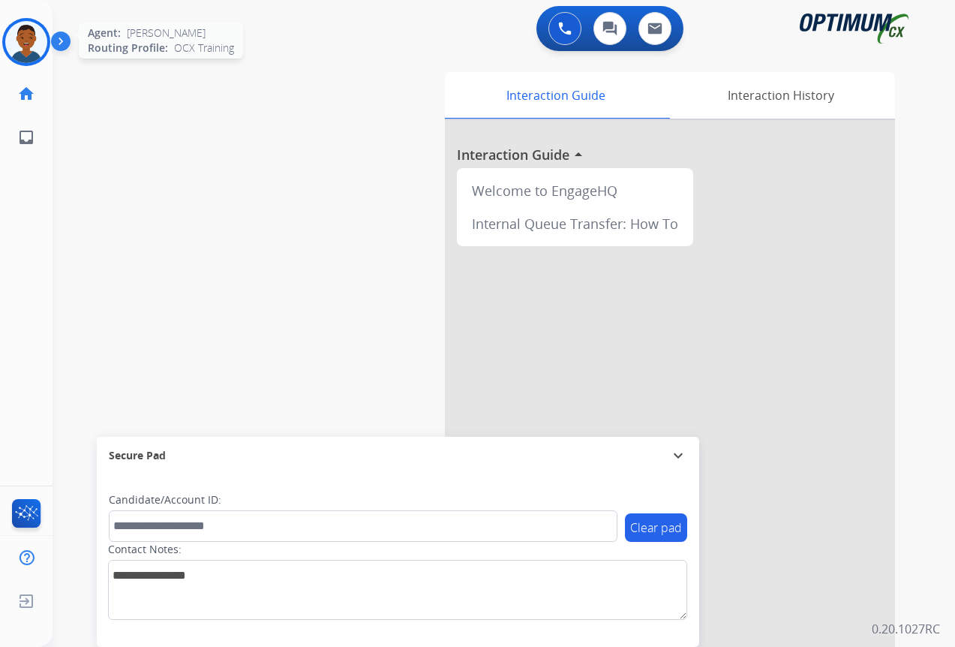
click at [19, 55] on img at bounding box center [26, 42] width 42 height 42
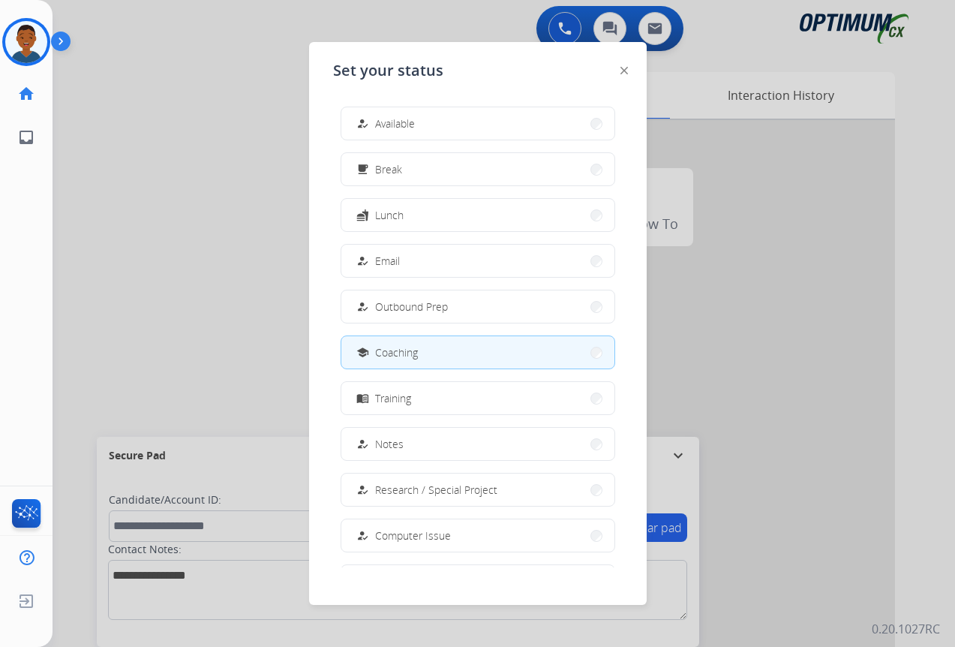
click at [433, 357] on button "school Coaching" at bounding box center [477, 352] width 273 height 32
